Goal: Contribute content

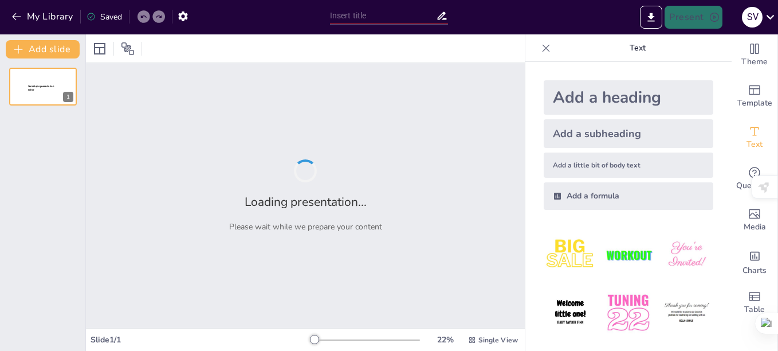
type input "External Aids used in Neurological Conditions"
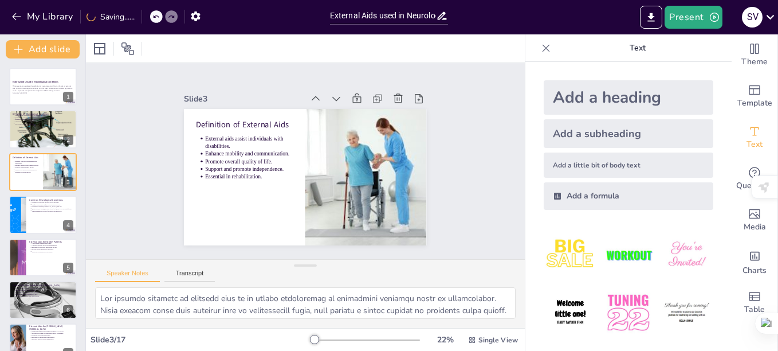
type textarea "Neurological conditions fundamentally disrupt the functioning of the nervous sy…"
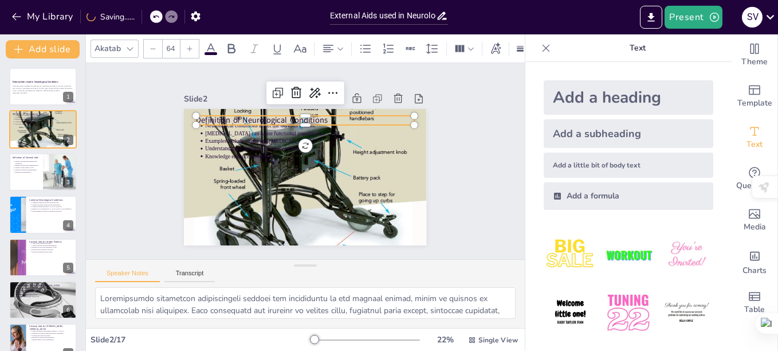
click at [254, 148] on p "Definition of Neurological Conditions" at bounding box center [322, 197] width 204 height 99
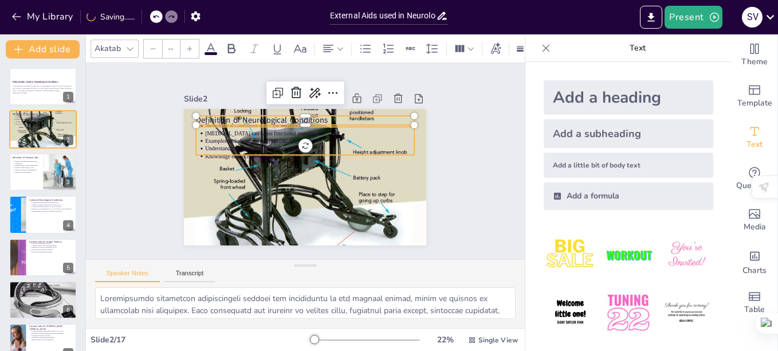
type input "43"
click at [248, 150] on p "[MEDICAL_DATA] can cause functional impairments." at bounding box center [292, 186] width 201 height 72
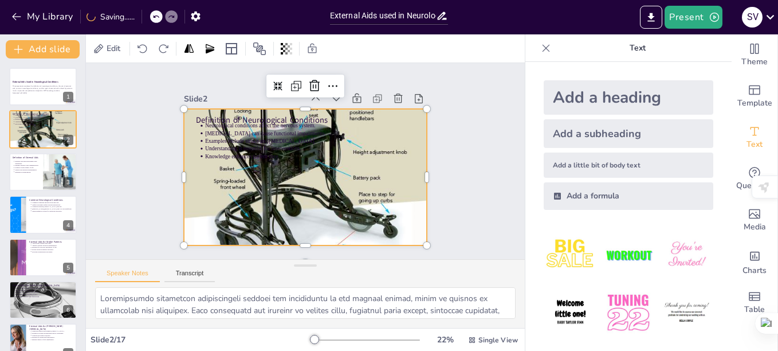
click at [354, 215] on div at bounding box center [290, 162] width 350 height 275
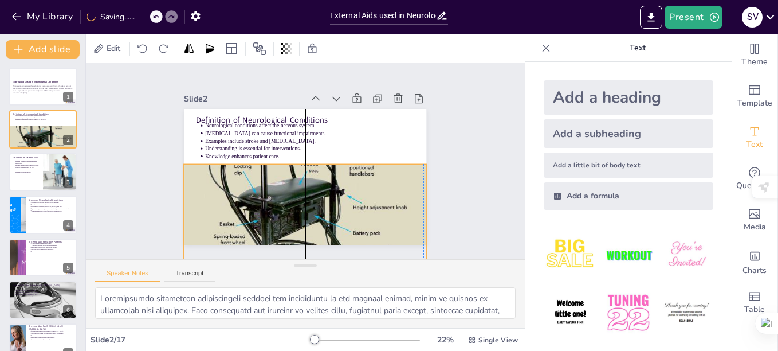
drag, startPoint x: 308, startPoint y: 190, endPoint x: 308, endPoint y: 245, distance: 55.0
click at [308, 245] on div "Slide 1 External Aids Used in Neurological Conditions This presentation explore…" at bounding box center [305, 160] width 470 height 283
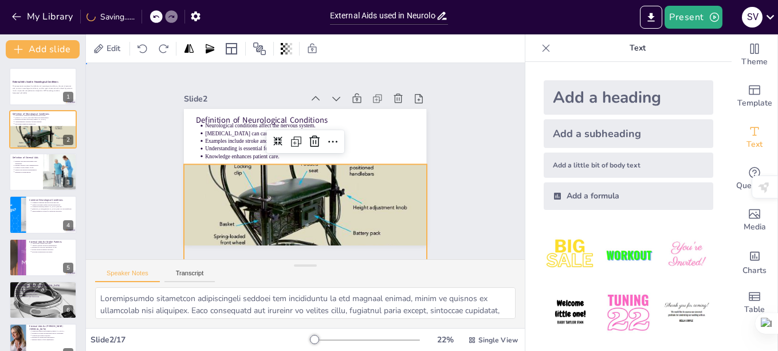
click at [435, 139] on div "Slide 1 External Aids Used in Neurological Conditions This presentation explore…" at bounding box center [305, 161] width 344 height 255
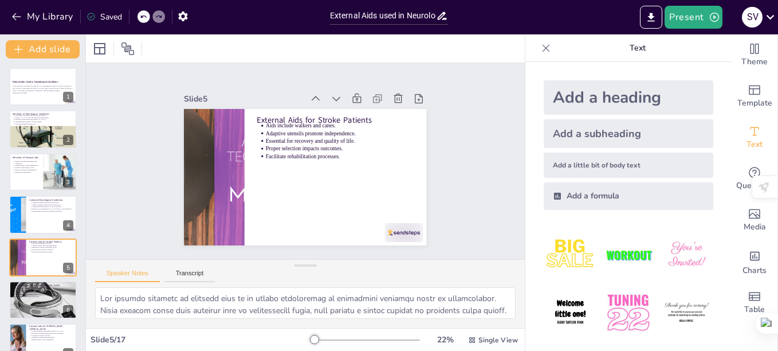
type textarea "Neurological conditions fundamentally disrupt the functioning of the nervous sy…"
